Goal: Information Seeking & Learning: Learn about a topic

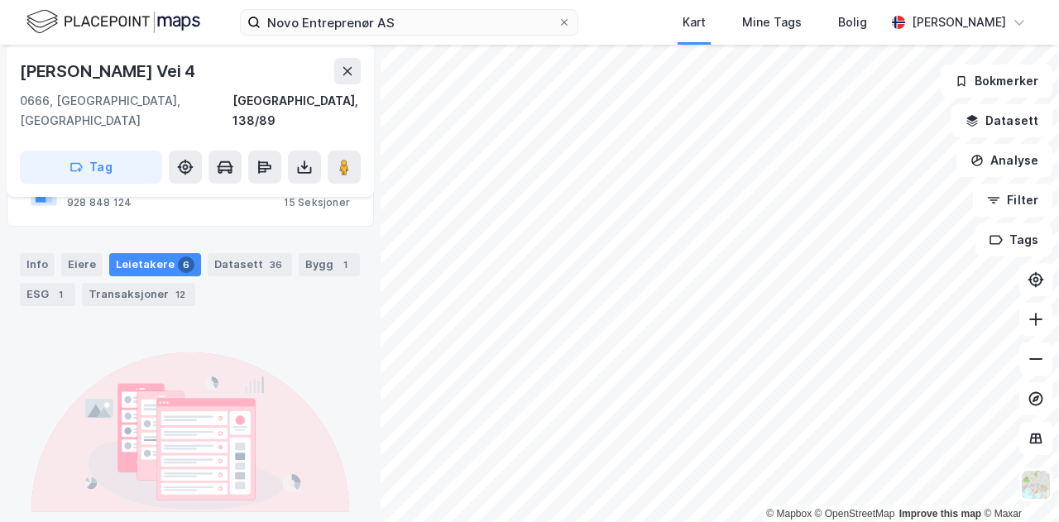
scroll to position [106, 0]
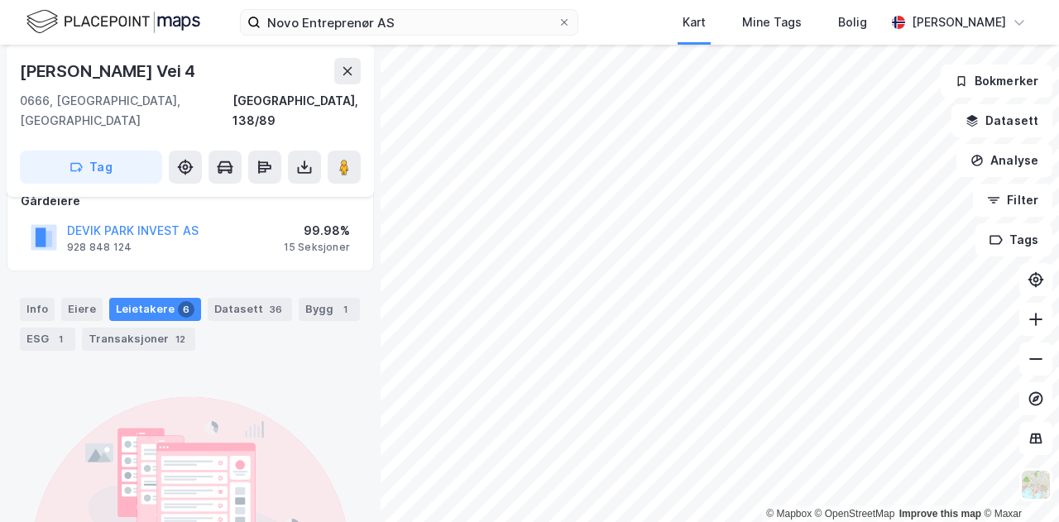
click at [146, 298] on div "Leietakere 6" at bounding box center [155, 309] width 92 height 23
click at [670, 17] on div "Novo Entreprenør AS Kart Mine Tags [PERSON_NAME]" at bounding box center [529, 22] width 1059 height 45
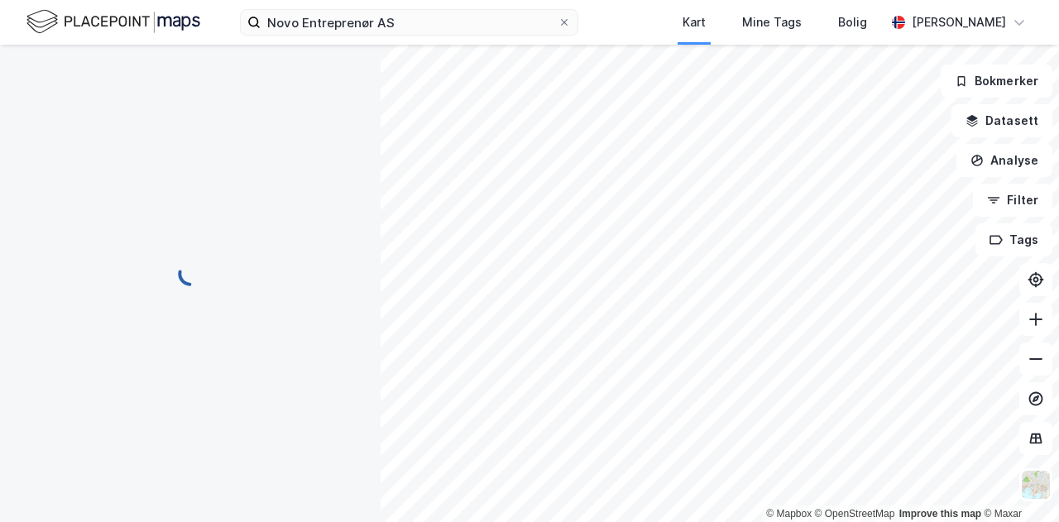
scroll to position [0, 0]
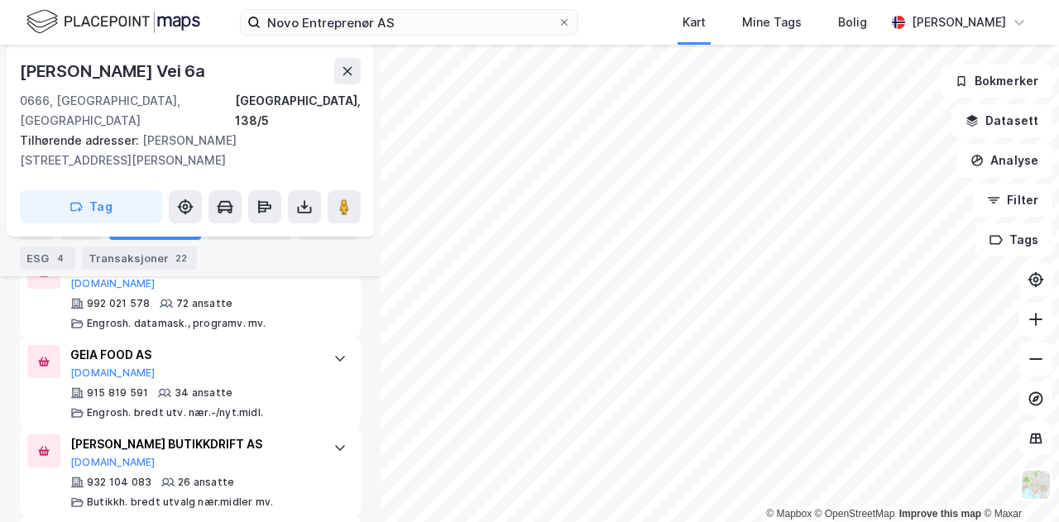
scroll to position [1029, 0]
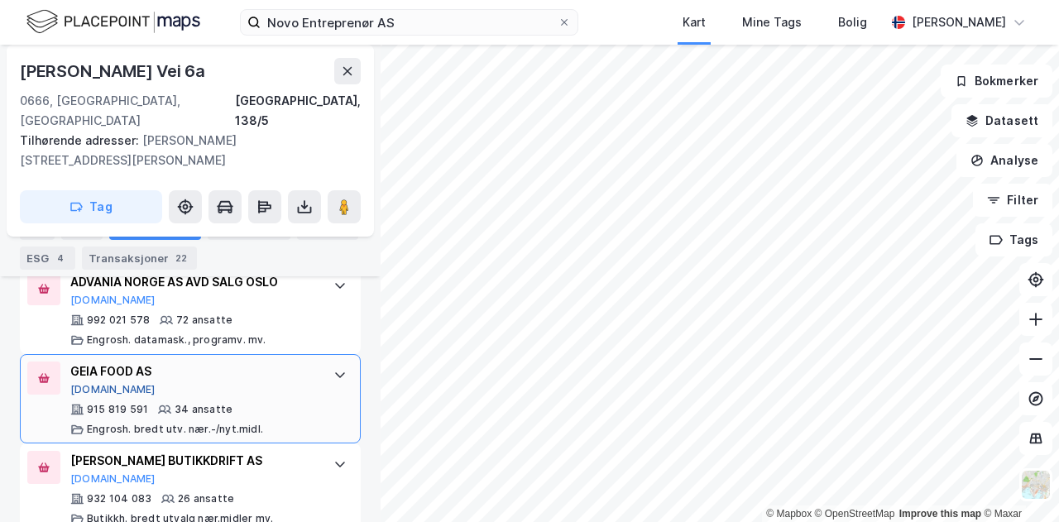
click at [80, 383] on button "[DOMAIN_NAME]" at bounding box center [112, 389] width 85 height 13
